Goal: Register for event/course

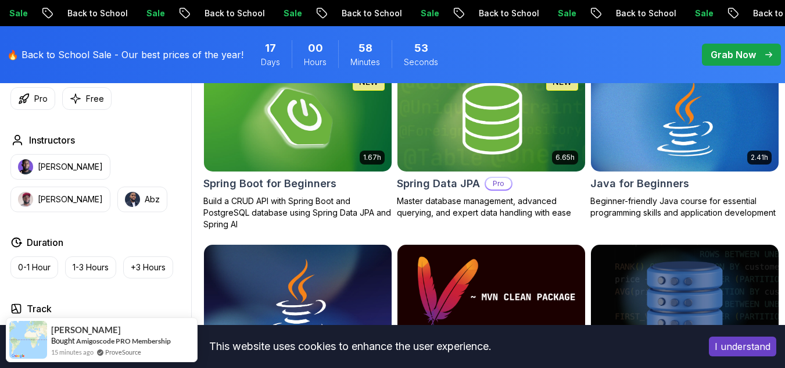
scroll to position [559, 0]
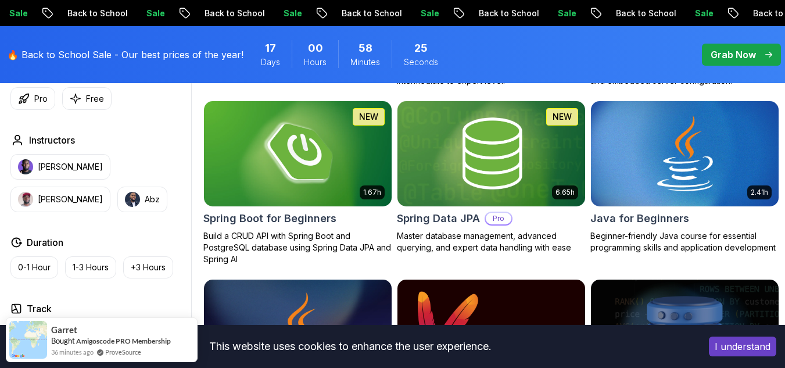
scroll to position [523, 0]
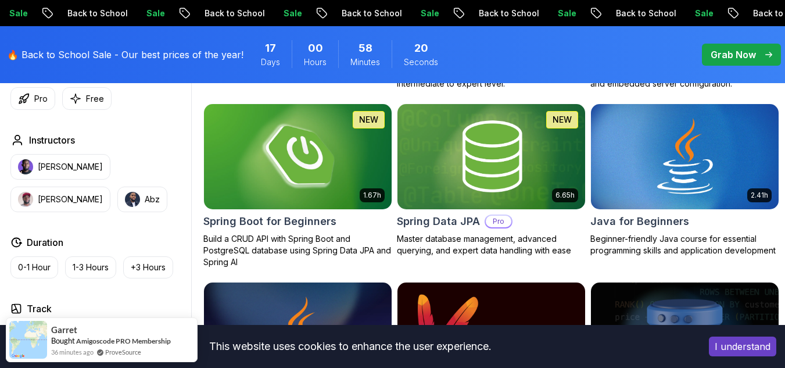
click at [324, 189] on img at bounding box center [297, 156] width 197 height 110
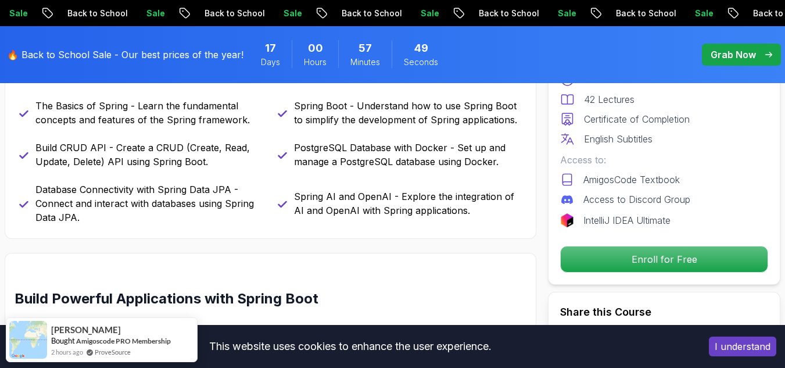
scroll to position [557, 0]
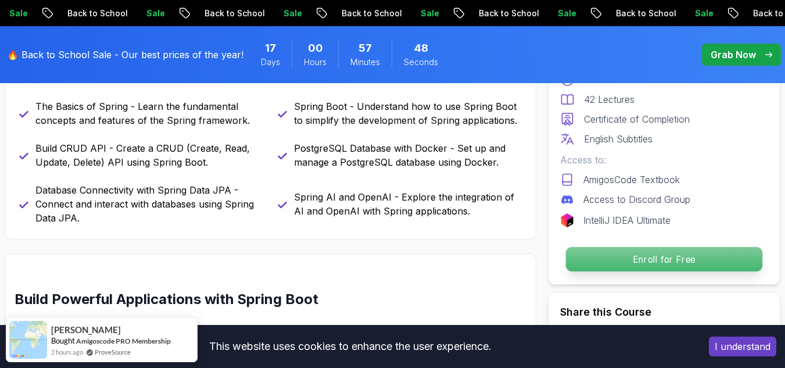
click at [662, 260] on p "Enroll for Free" at bounding box center [664, 259] width 196 height 24
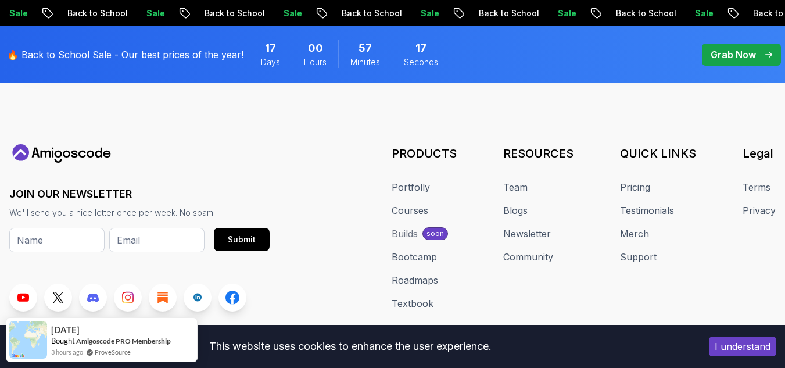
scroll to position [5650, 0]
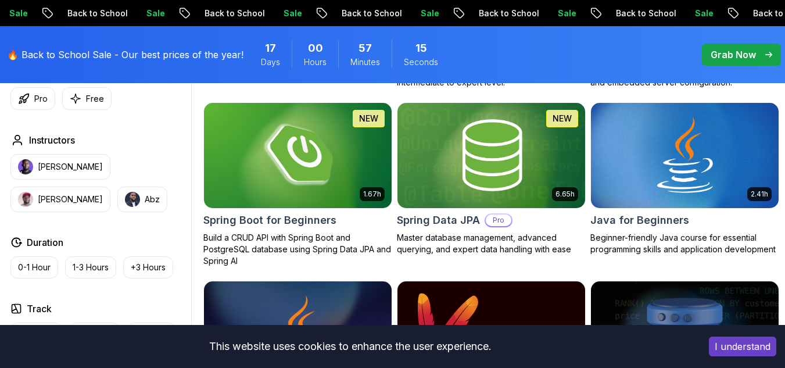
scroll to position [523, 0]
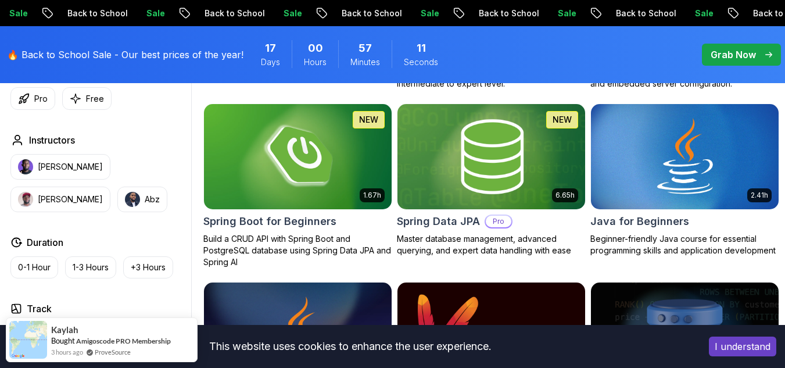
click at [492, 206] on img at bounding box center [491, 156] width 197 height 110
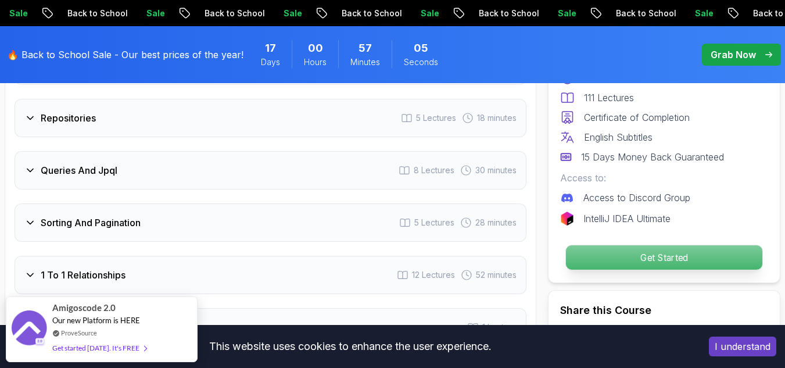
scroll to position [1760, 0]
click at [625, 254] on p "Get Started" at bounding box center [664, 257] width 196 height 24
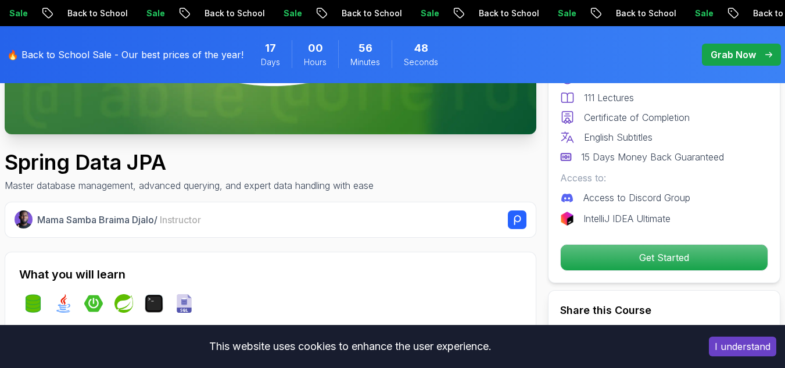
scroll to position [0, 0]
